Goal: Task Accomplishment & Management: Manage account settings

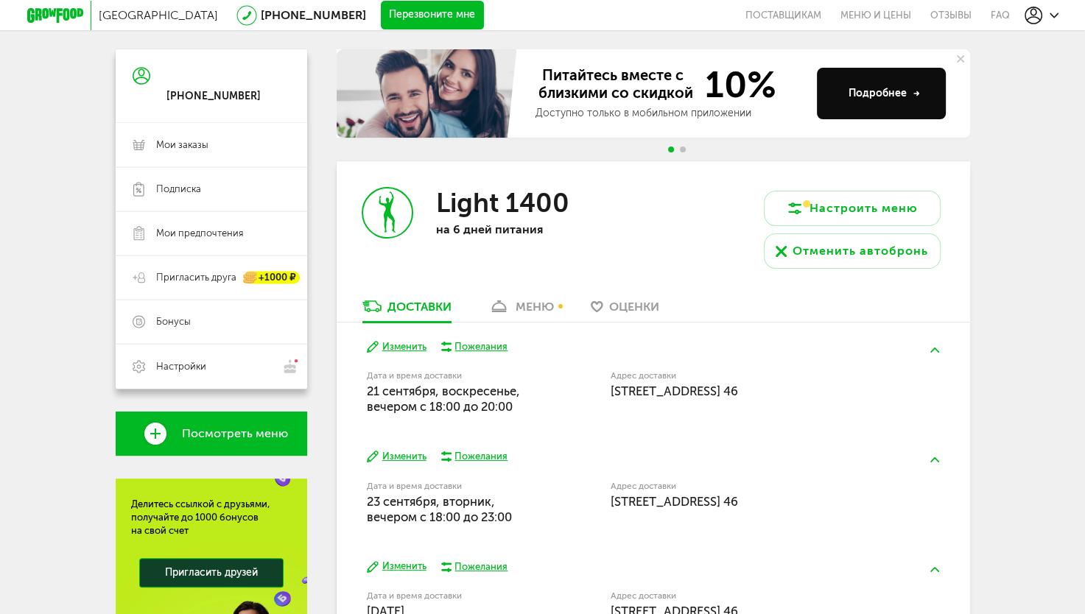
scroll to position [122, 0]
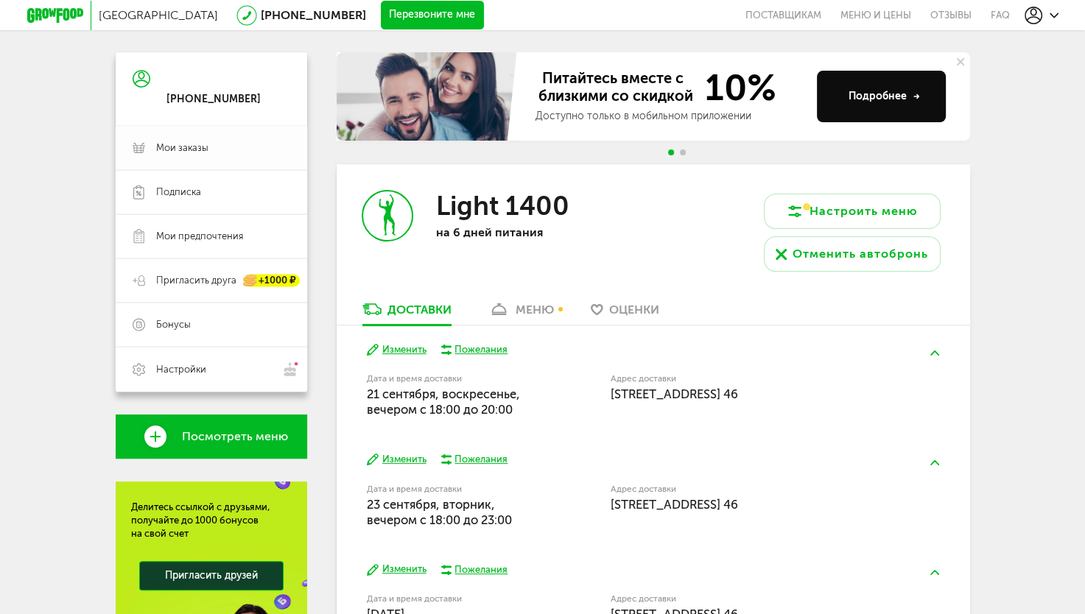
click at [230, 150] on span "Мои заказы" at bounding box center [223, 147] width 134 height 13
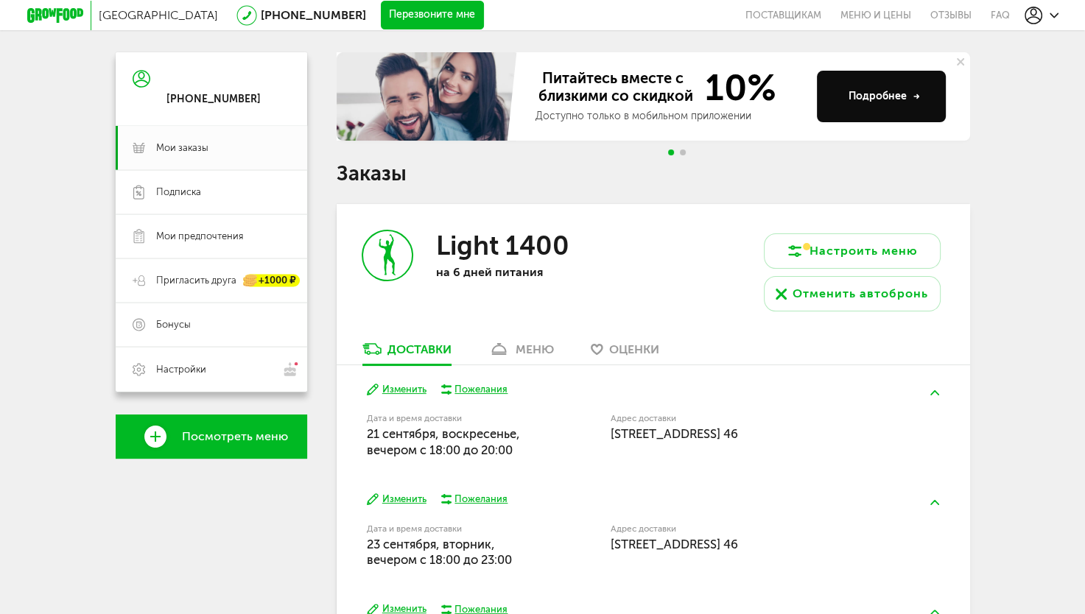
scroll to position [194, 0]
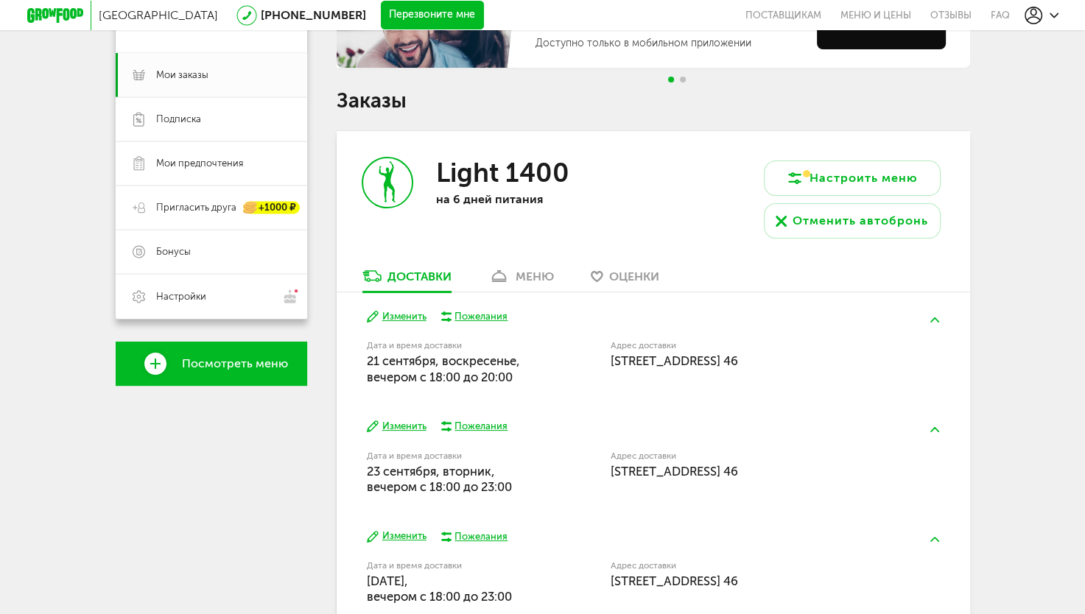
click at [512, 270] on link "меню" at bounding box center [521, 280] width 80 height 24
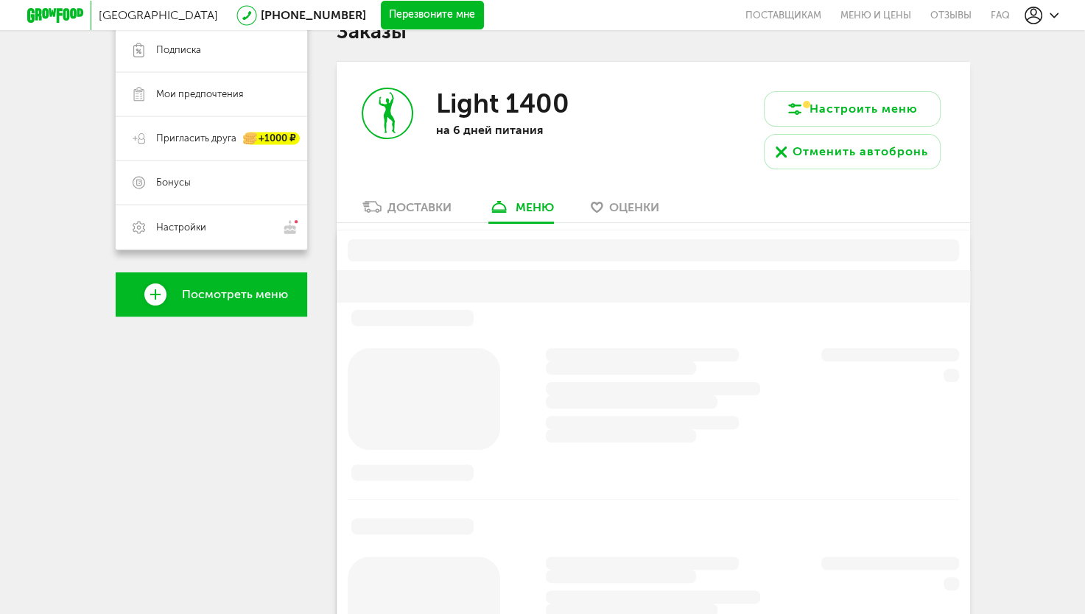
scroll to position [289, 0]
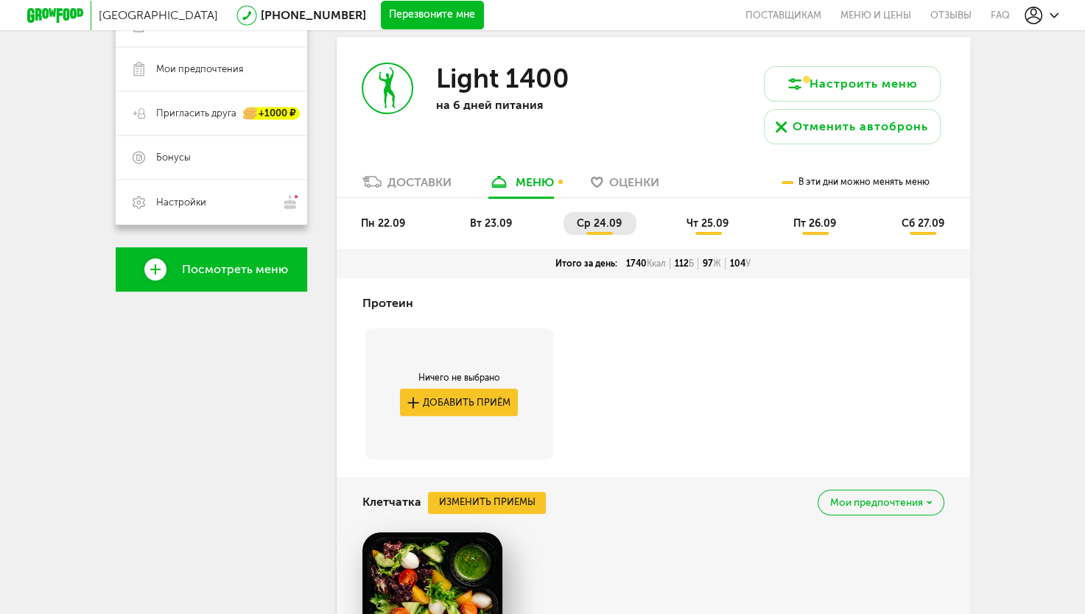
click at [359, 212] on li "пн 22.09" at bounding box center [384, 223] width 72 height 23
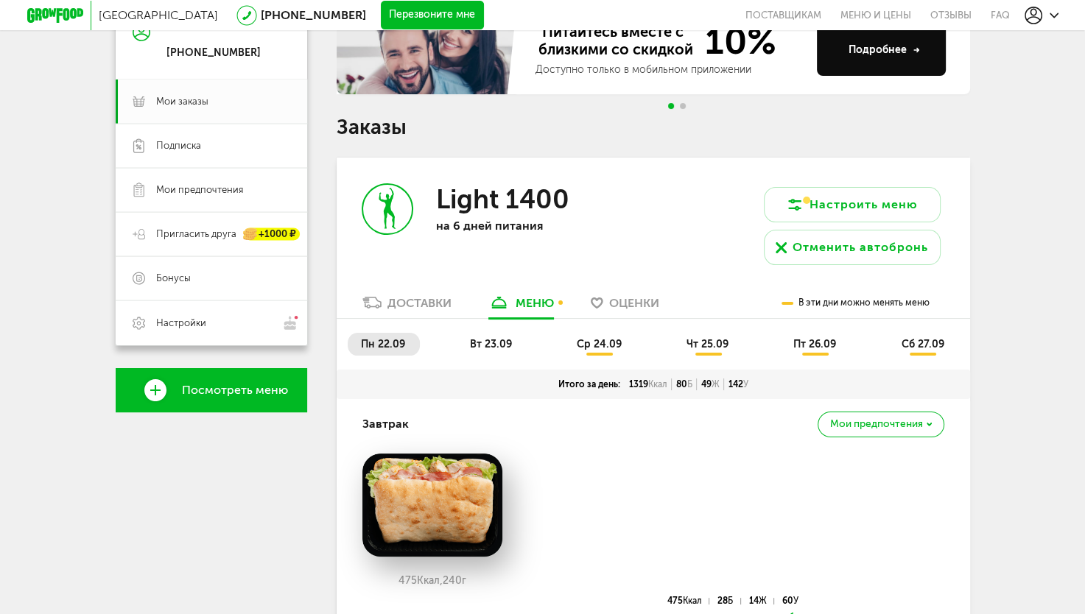
scroll to position [152, 0]
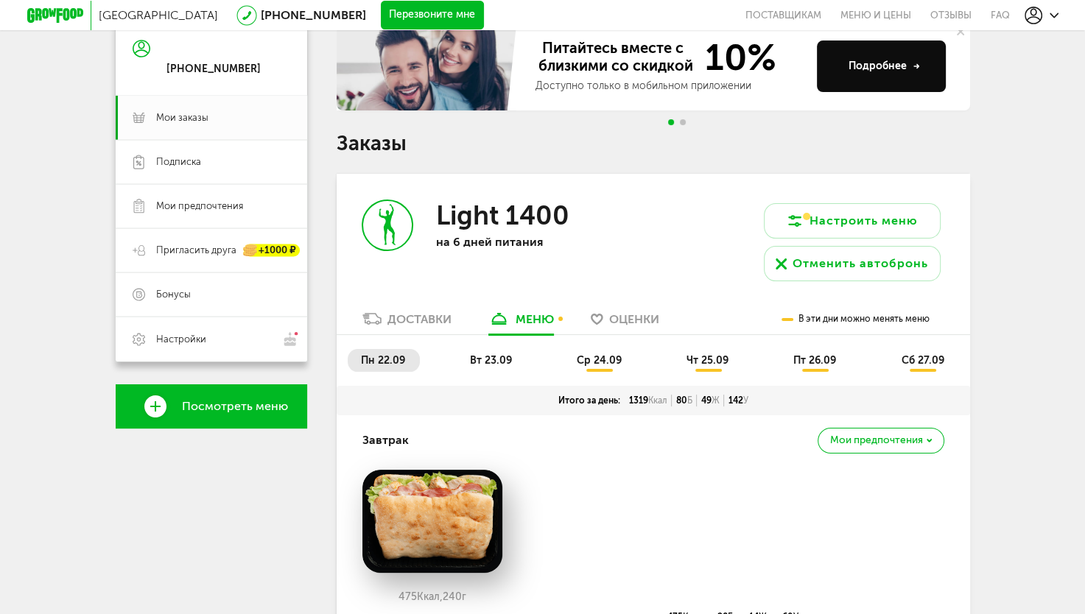
click at [504, 357] on span "вт 23.09" at bounding box center [491, 360] width 42 height 13
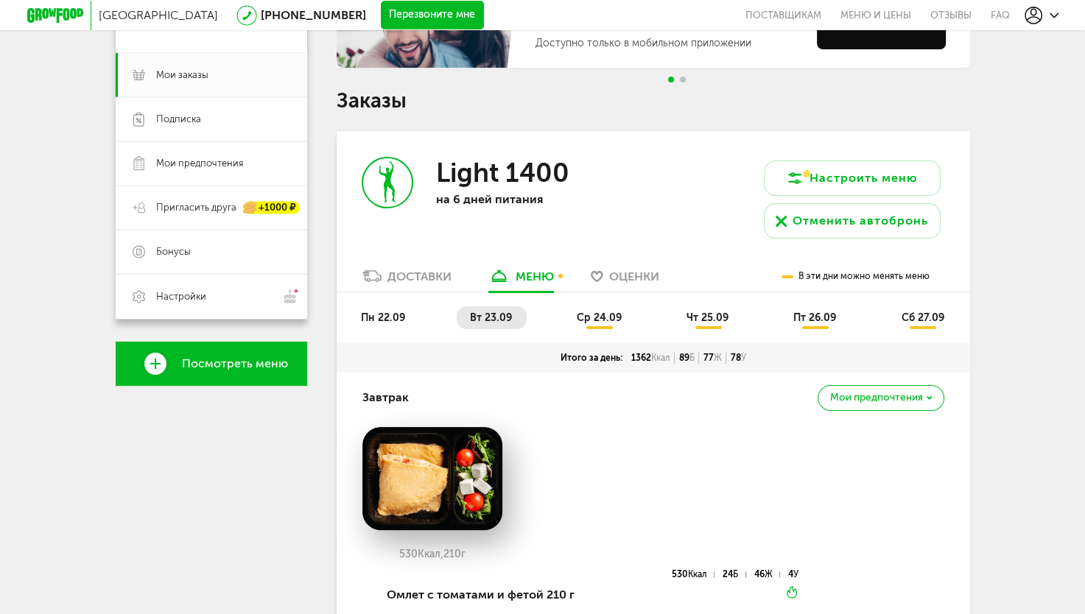
scroll to position [193, 0]
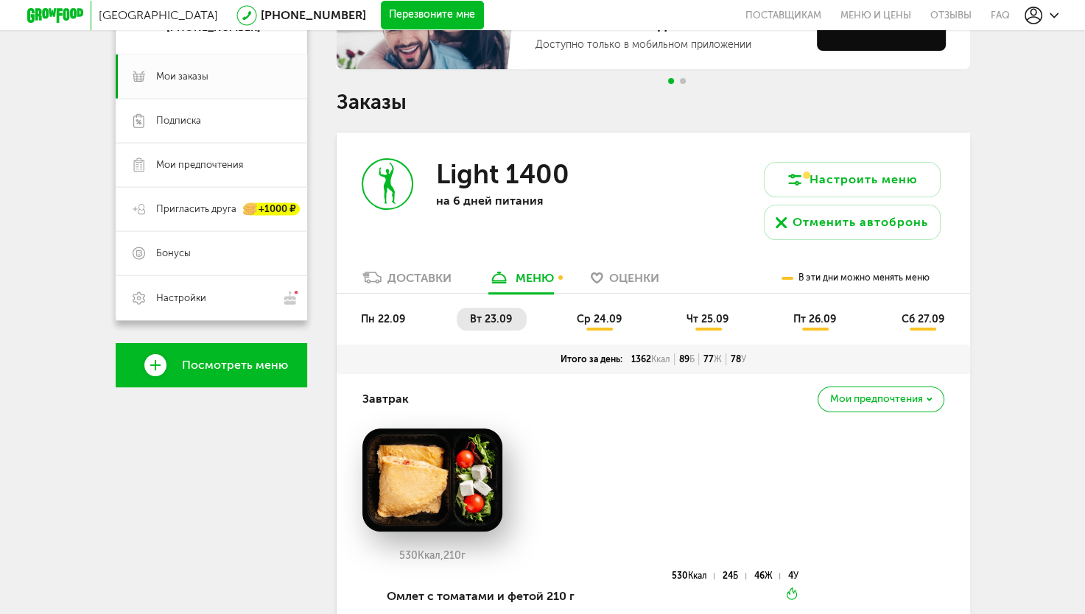
click at [594, 329] on li "ср 24.09" at bounding box center [600, 319] width 73 height 23
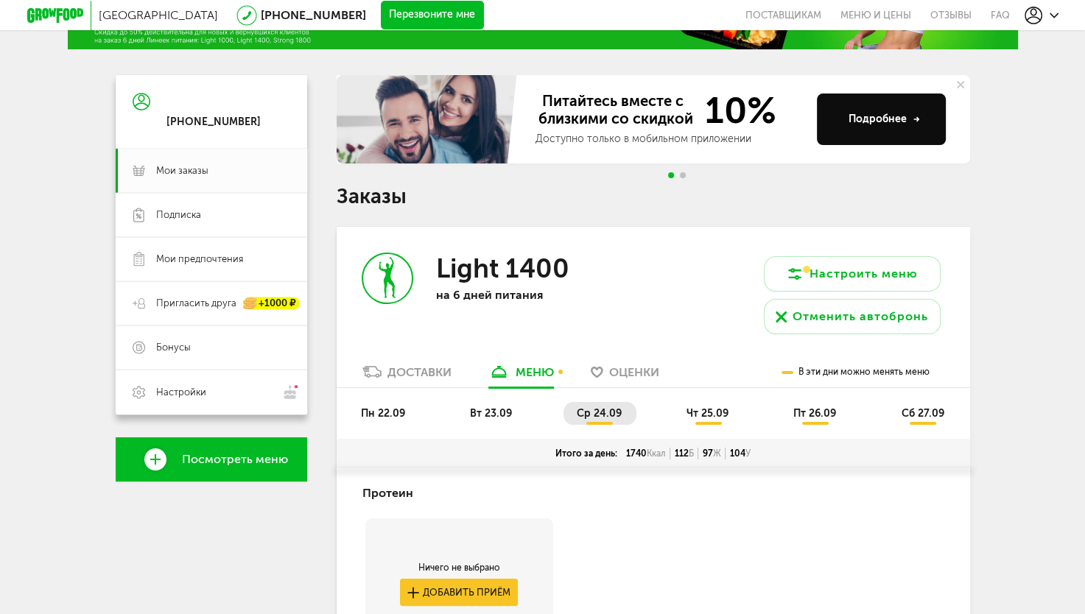
scroll to position [0, 0]
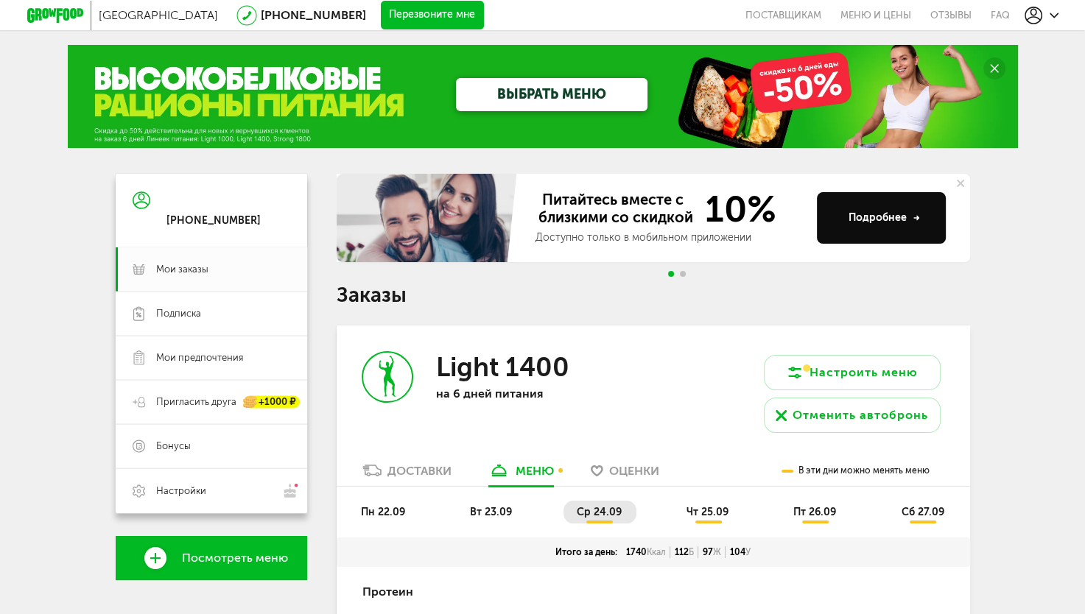
click at [715, 526] on ul "пн 22.09 вт 23.09 ср 24.09 чт 25.09 пт 26.09 сб 27.09" at bounding box center [653, 519] width 611 height 37
click at [712, 524] on ul "пн 22.09 вт 23.09 ср 24.09 чт 25.09 пт 26.09 сб 27.09" at bounding box center [653, 519] width 611 height 37
click at [709, 519] on li "чт 25.09" at bounding box center [708, 512] width 70 height 23
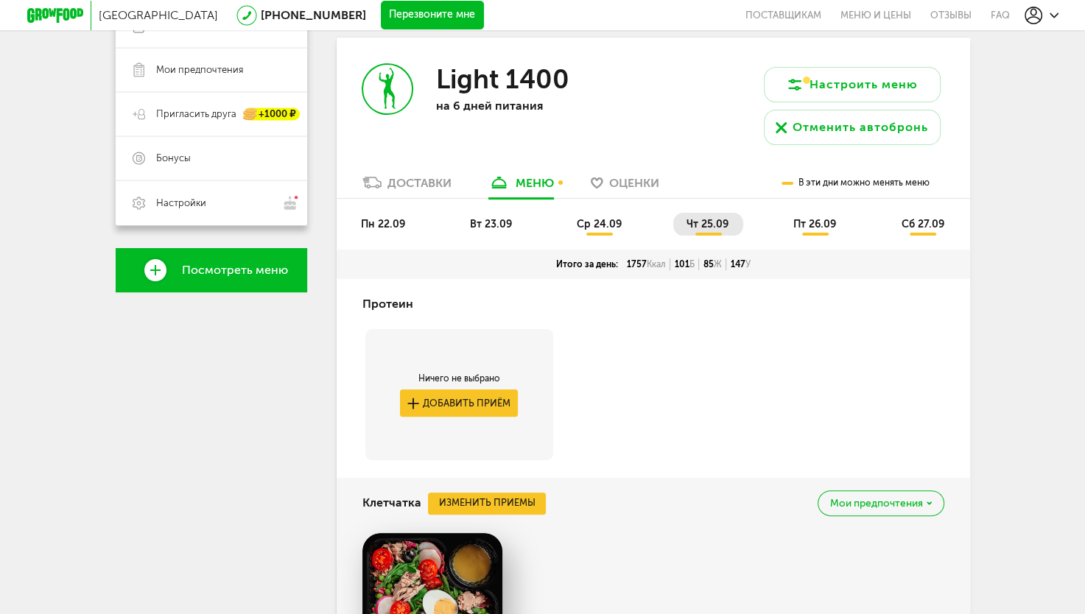
scroll to position [262, 0]
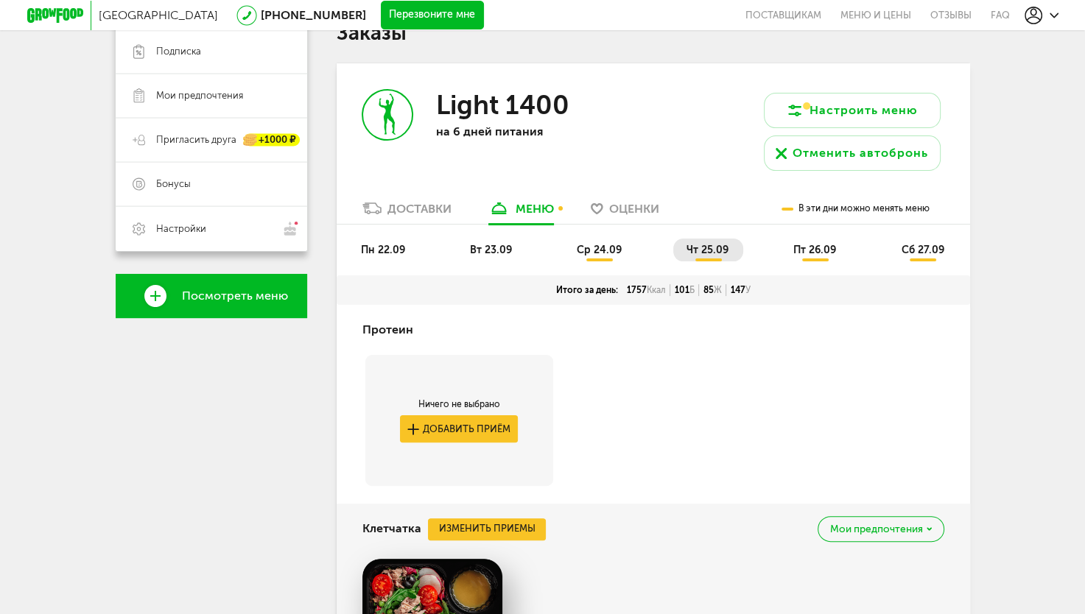
click at [821, 249] on span "пт 26.09" at bounding box center [814, 250] width 43 height 13
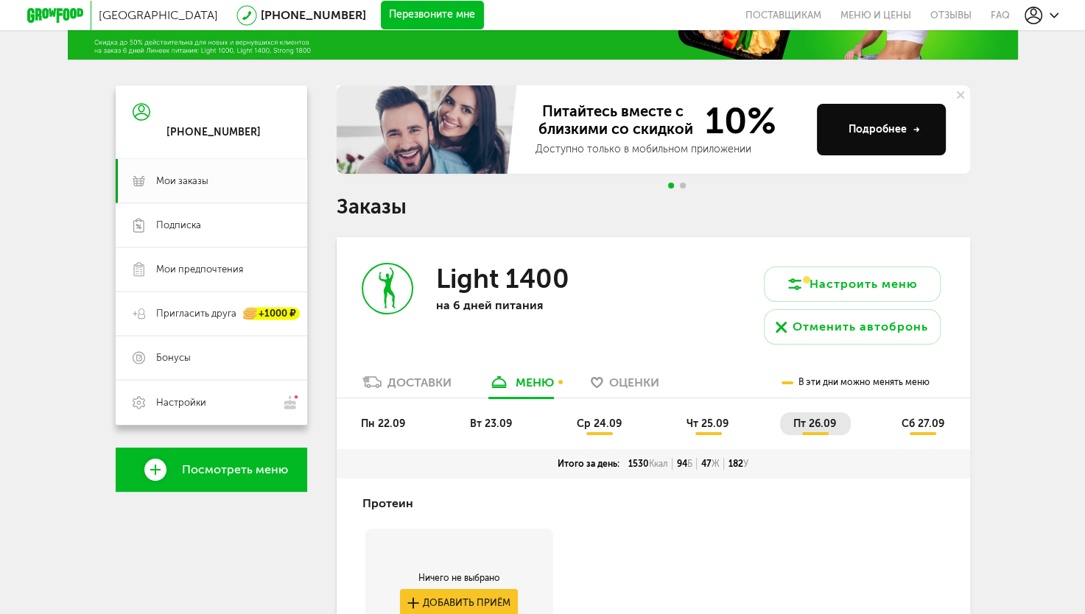
scroll to position [68, 0]
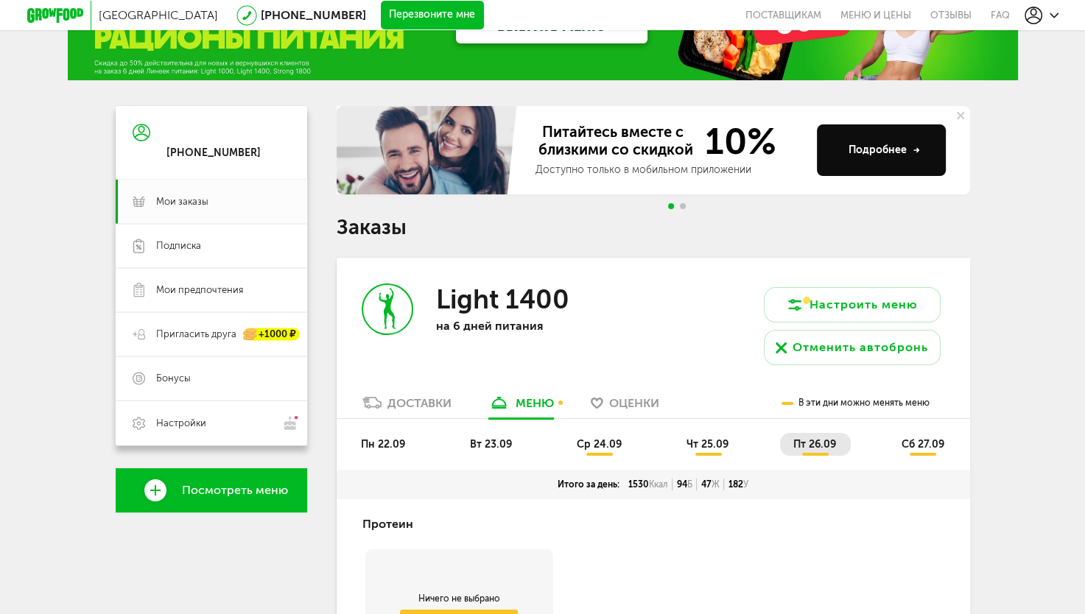
click at [920, 447] on span "сб 27.09" at bounding box center [922, 444] width 43 height 13
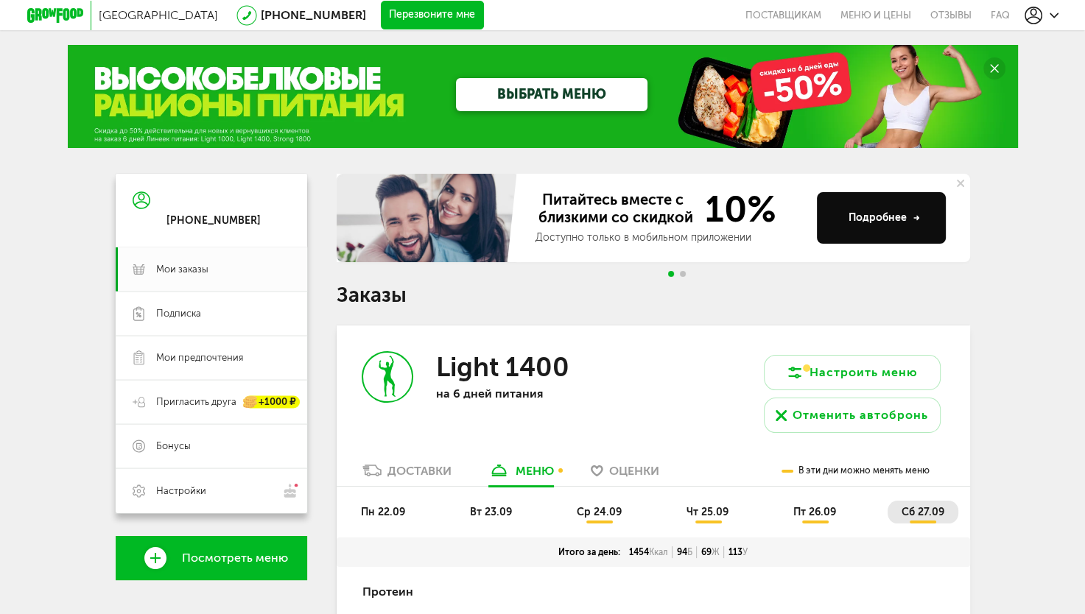
scroll to position [0, 0]
